Goal: Task Accomplishment & Management: Use online tool/utility

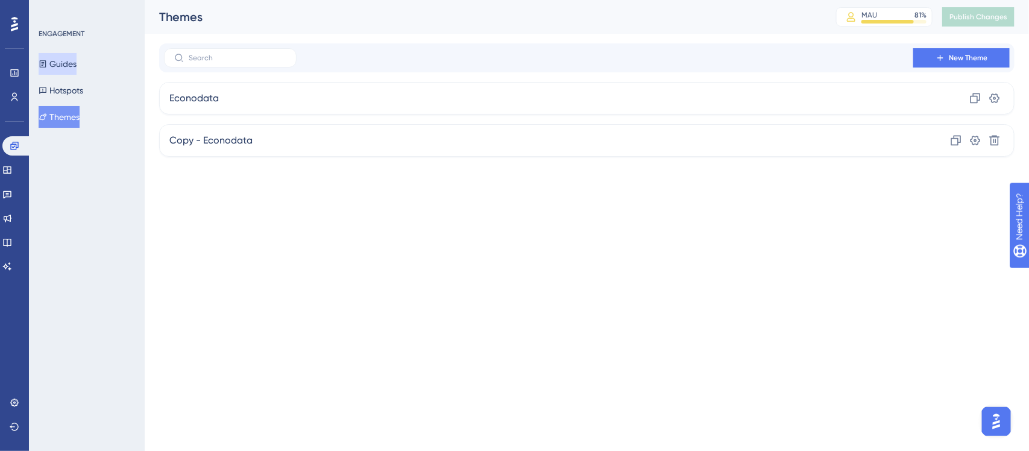
click at [76, 68] on button "Guides" at bounding box center [58, 64] width 38 height 22
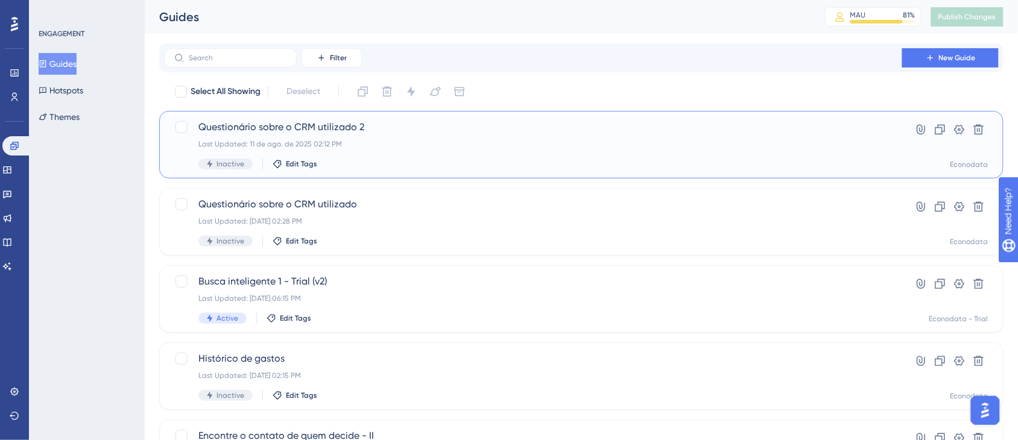
click at [356, 140] on div "Last Updated: 11 de ago. de 2025 02:12 PM" at bounding box center [532, 144] width 669 height 10
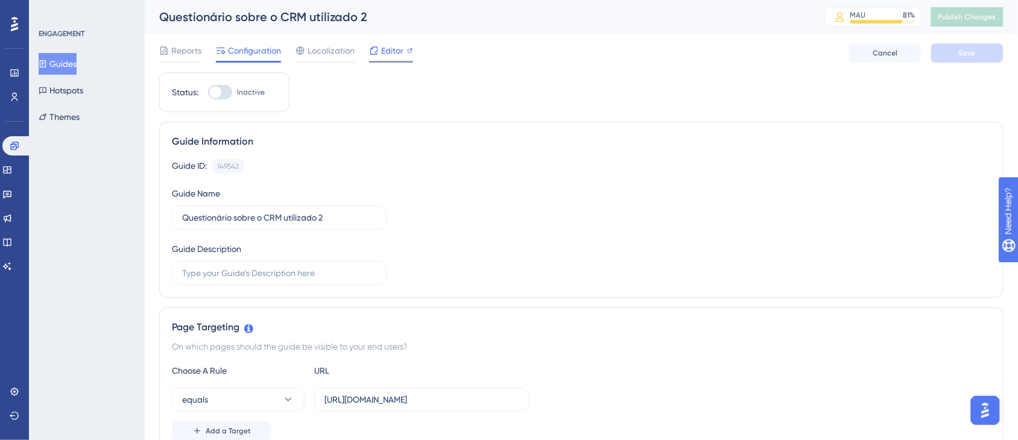
click at [377, 54] on icon at bounding box center [374, 51] width 10 height 10
